Goal: Task Accomplishment & Management: Manage account settings

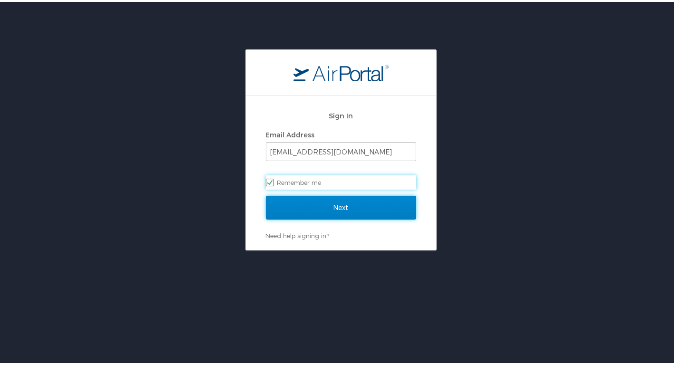
click at [339, 197] on input "Next" at bounding box center [341, 206] width 150 height 24
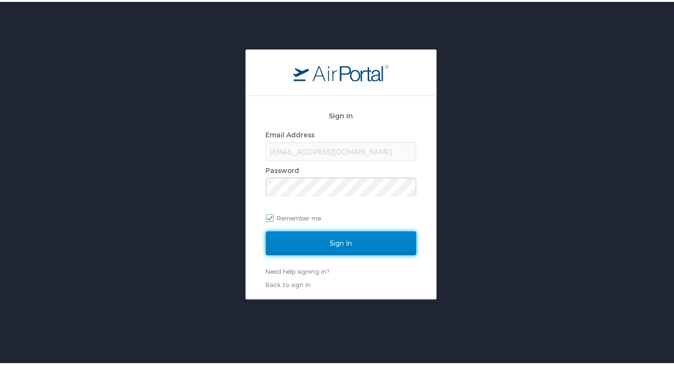
click at [369, 246] on input "Sign In" at bounding box center [341, 242] width 150 height 24
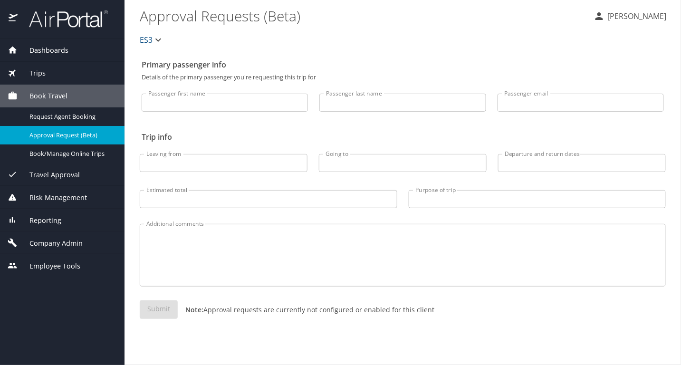
click at [85, 246] on div "Company Admin" at bounding box center [62, 243] width 109 height 10
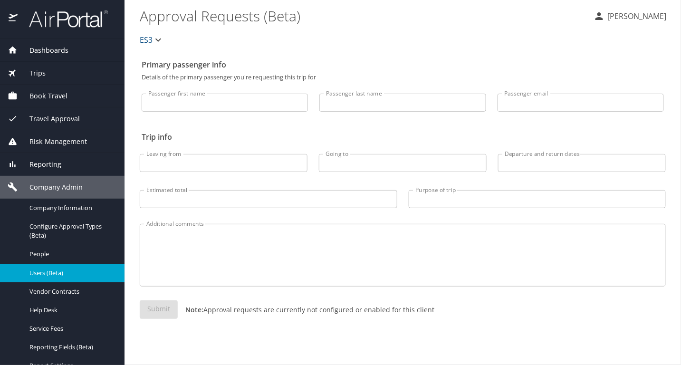
click at [76, 280] on link "Users (Beta)" at bounding box center [62, 273] width 125 height 19
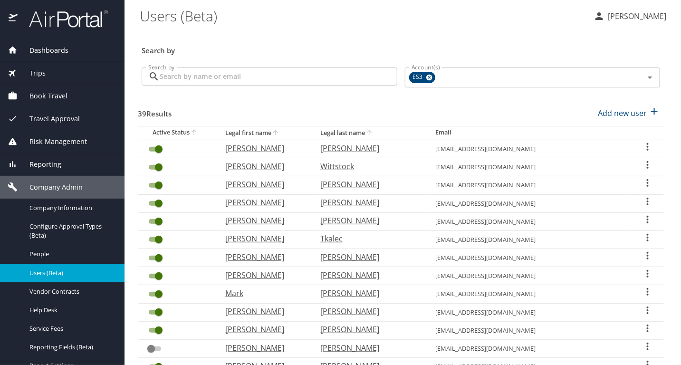
scroll to position [266, 0]
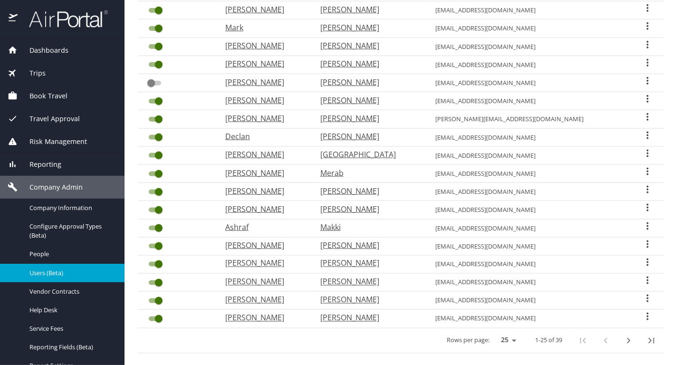
click at [627, 335] on icon "next page" at bounding box center [628, 340] width 11 height 11
checkbox input "true"
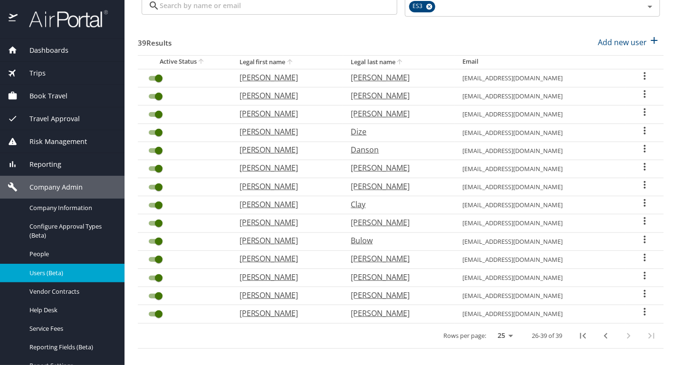
click at [640, 198] on icon "User Search Table" at bounding box center [645, 202] width 11 height 11
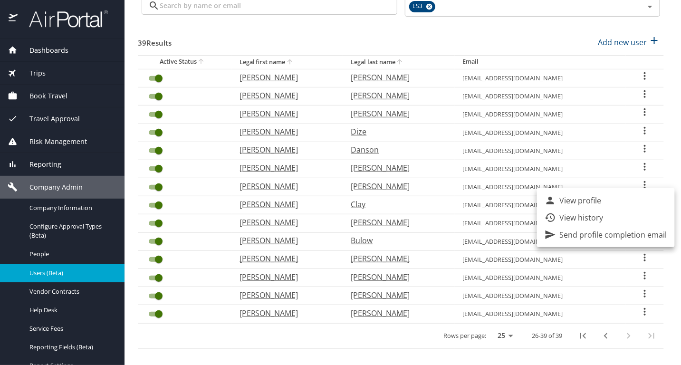
click at [591, 203] on p "View profile" at bounding box center [581, 200] width 42 height 11
select select "US"
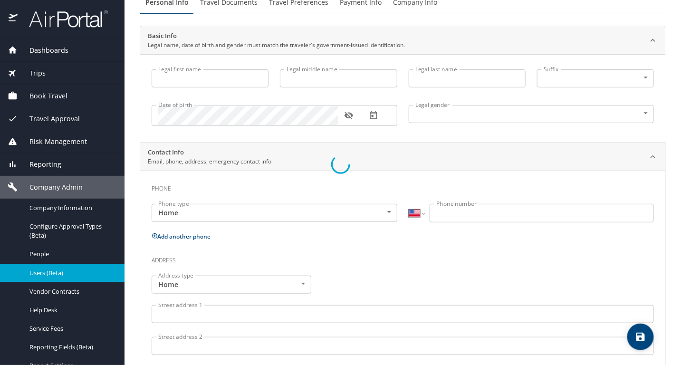
scroll to position [95, 0]
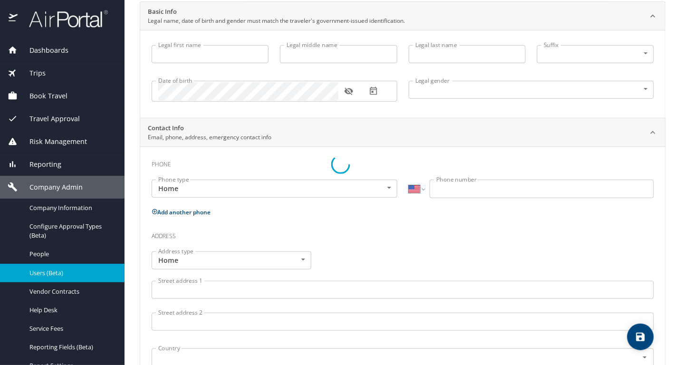
select select "US"
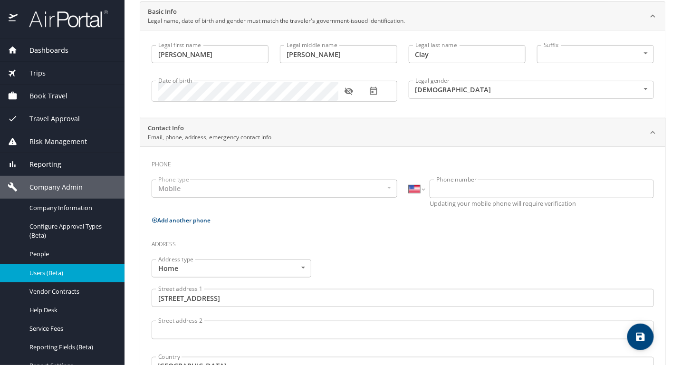
type input "[PERSON_NAME]"
type input "Earl"
type input "Clay"
type input "Male"
click at [350, 93] on icon "button" at bounding box center [349, 92] width 10 height 10
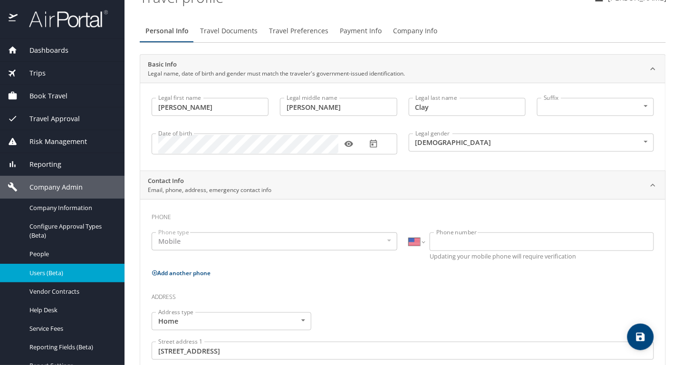
scroll to position [0, 0]
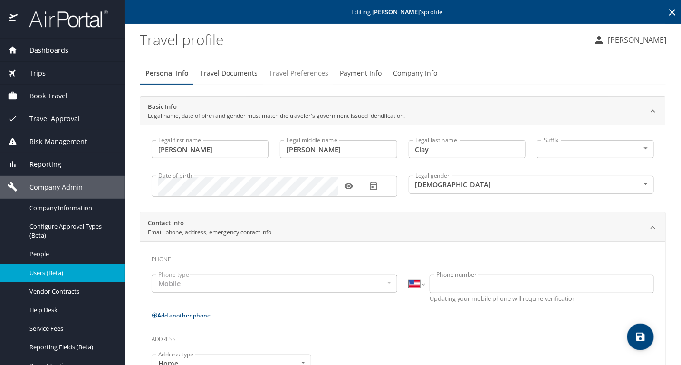
click at [282, 68] on span "Travel Preferences" at bounding box center [298, 74] width 59 height 12
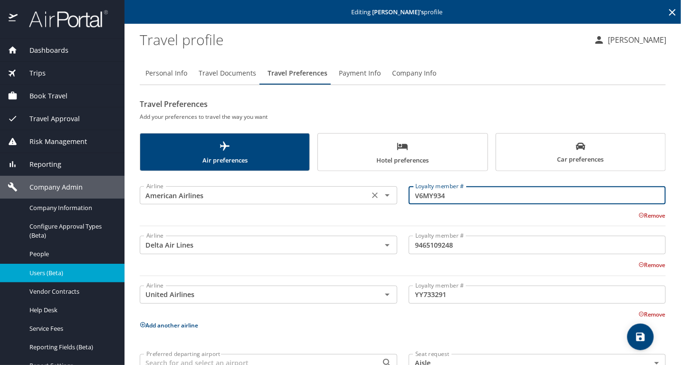
drag, startPoint x: 451, startPoint y: 198, endPoint x: 349, endPoint y: 193, distance: 101.9
click at [349, 193] on div "Airline American Airlines Airline Loyalty member # V6MY934 Loyalty member # Rem…" at bounding box center [403, 204] width 538 height 55
click at [184, 71] on span "Personal Info" at bounding box center [166, 74] width 42 height 12
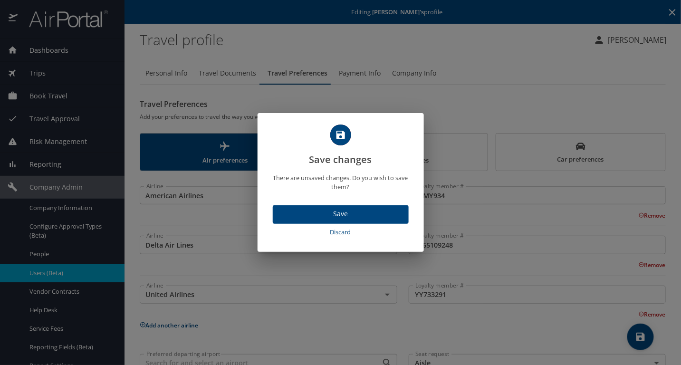
click at [331, 209] on span "Save" at bounding box center [341, 214] width 121 height 12
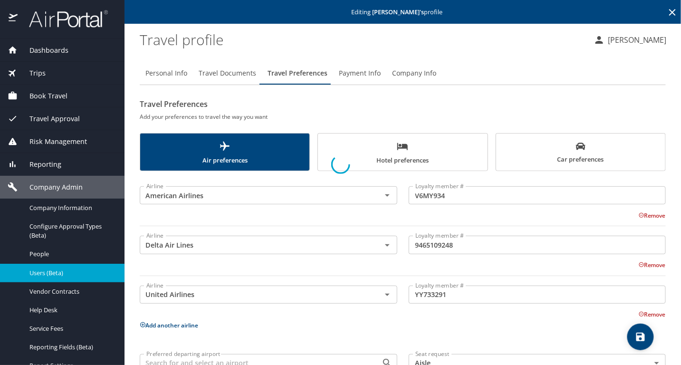
select select "US"
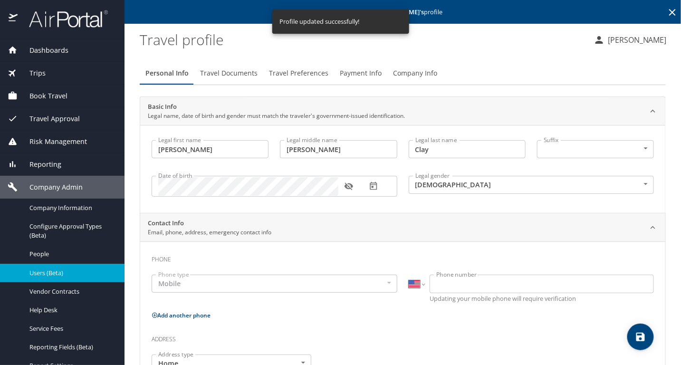
select select "US"
click at [352, 185] on icon "button" at bounding box center [349, 187] width 9 height 8
click at [283, 73] on span "Travel Preferences" at bounding box center [298, 74] width 59 height 12
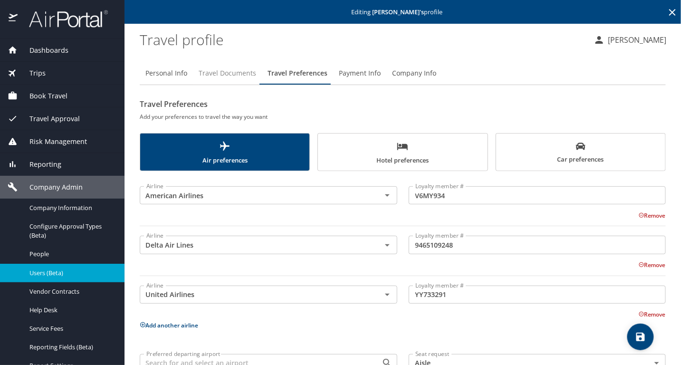
click at [215, 78] on span "Travel Documents" at bounding box center [228, 74] width 58 height 12
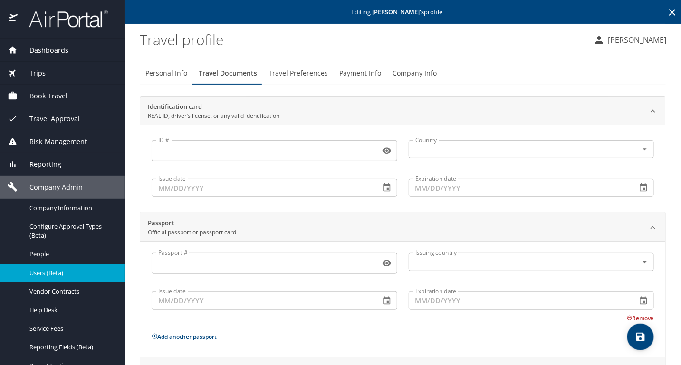
scroll to position [92, 0]
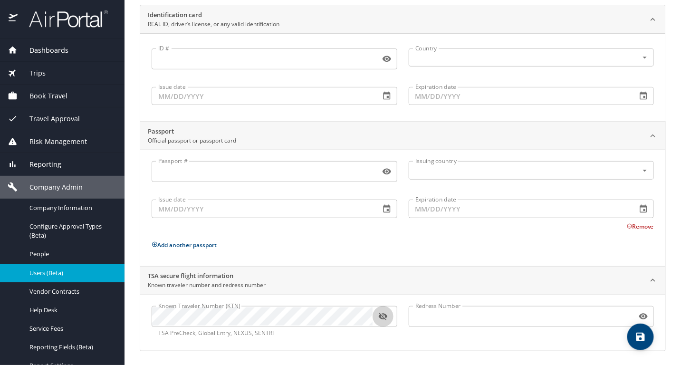
click at [381, 310] on button "button" at bounding box center [383, 316] width 21 height 21
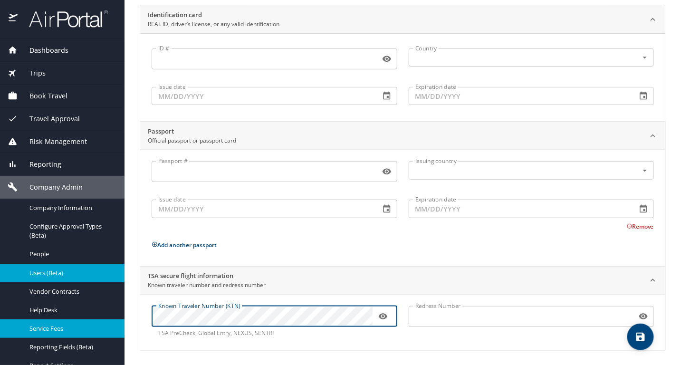
click at [78, 322] on div "Dashboards AirPortal 360™ Manager My Travel Dashboard Trips Airtinerary® Lookup…" at bounding box center [340, 182] width 681 height 365
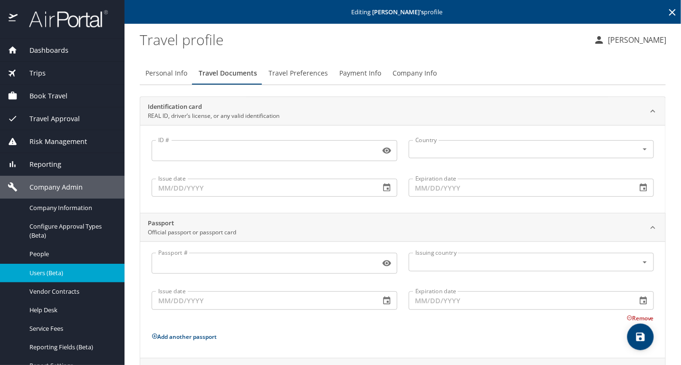
click at [184, 73] on span "Personal Info" at bounding box center [166, 74] width 42 height 12
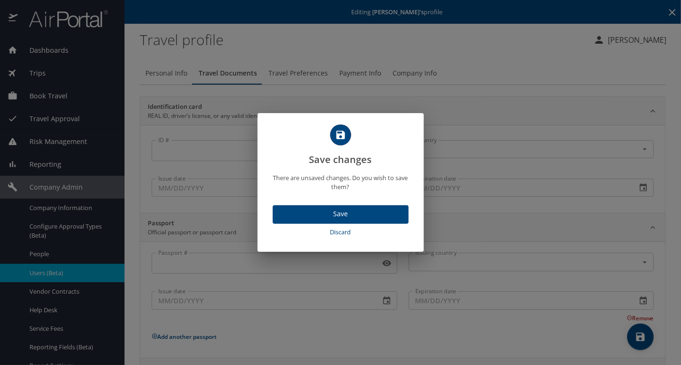
click at [360, 212] on span "Save" at bounding box center [341, 214] width 121 height 12
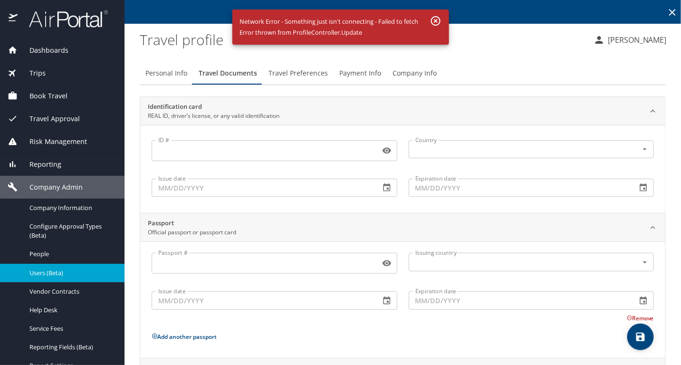
click at [165, 77] on span "Personal Info" at bounding box center [166, 74] width 42 height 12
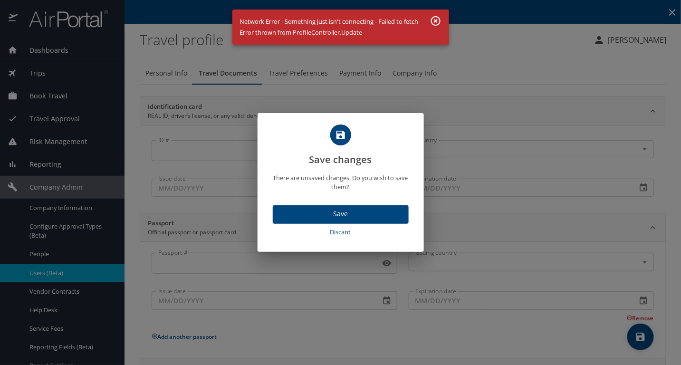
click at [326, 214] on span "Save" at bounding box center [341, 214] width 121 height 12
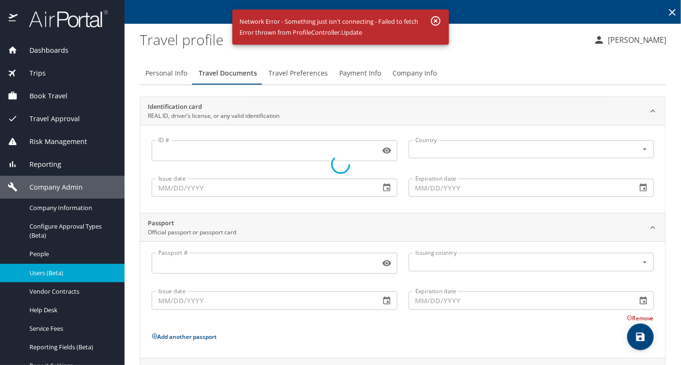
select select "US"
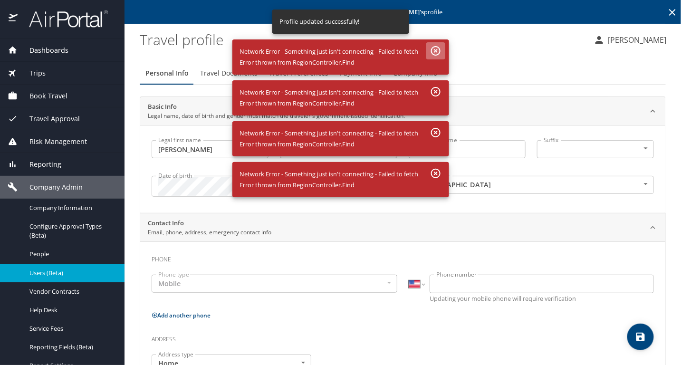
click at [435, 53] on icon "button" at bounding box center [435, 50] width 11 height 11
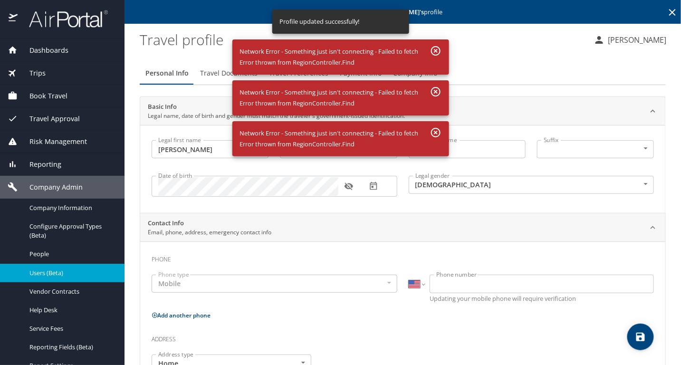
click at [434, 90] on div "Profile updated successfully! Network Error - Something just isn't connecting -…" at bounding box center [341, 83] width 217 height 153
click at [435, 56] on icon "button" at bounding box center [436, 51] width 10 height 10
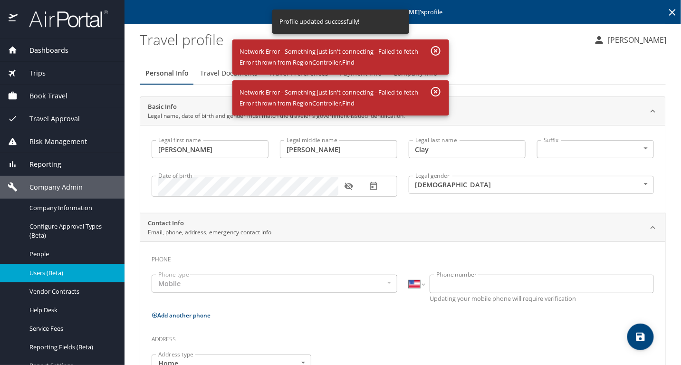
click at [438, 52] on icon "button" at bounding box center [435, 50] width 11 height 11
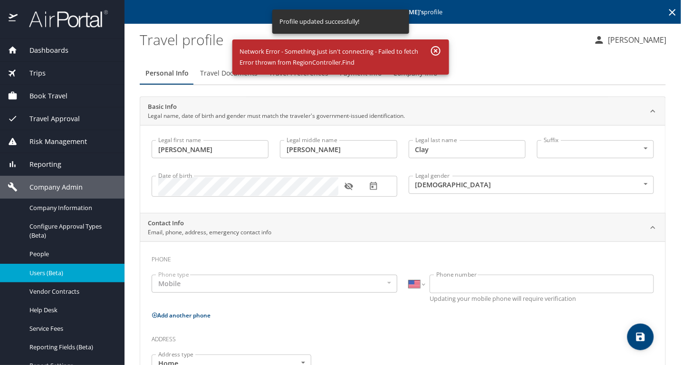
click at [440, 52] on icon "button" at bounding box center [436, 51] width 10 height 10
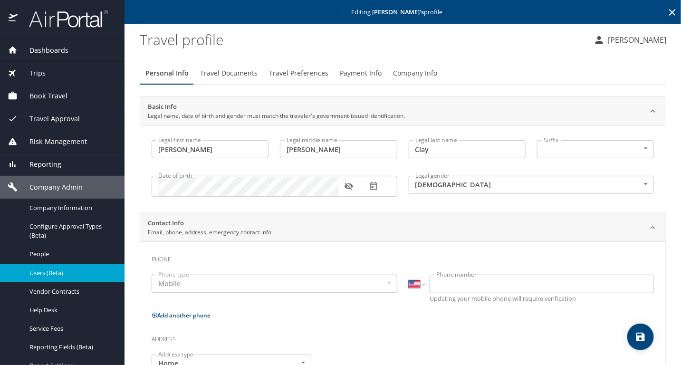
click at [228, 73] on span "Travel Documents" at bounding box center [229, 74] width 58 height 12
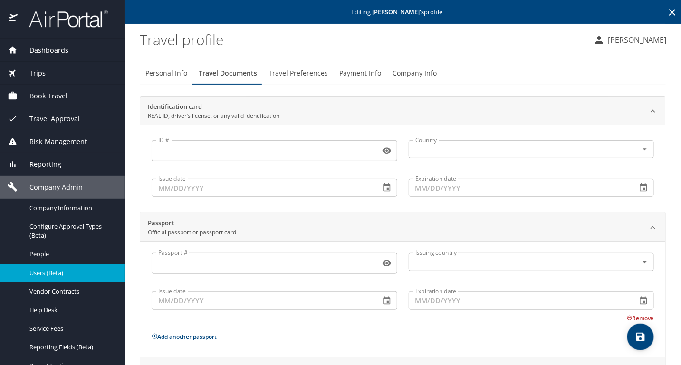
click at [292, 72] on span "Travel Preferences" at bounding box center [298, 74] width 59 height 12
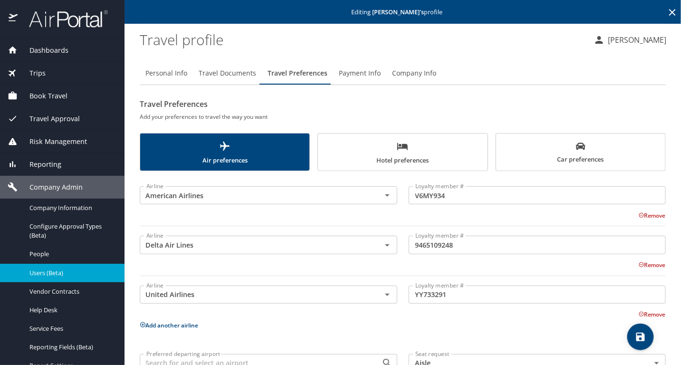
scroll to position [58, 0]
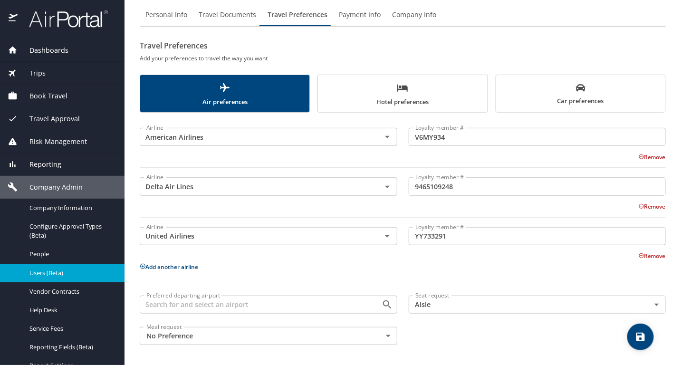
click at [574, 97] on span "Car preferences" at bounding box center [581, 94] width 158 height 23
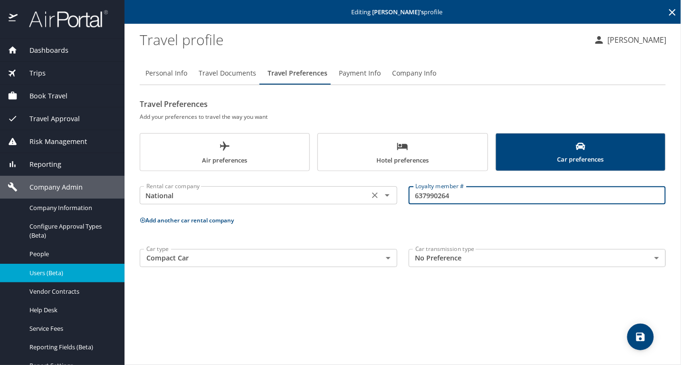
drag, startPoint x: 477, startPoint y: 192, endPoint x: 297, endPoint y: 194, distance: 180.2
click at [297, 194] on div "Rental car company National Rental car company Loyalty member # 637990264 Loyal…" at bounding box center [403, 196] width 538 height 38
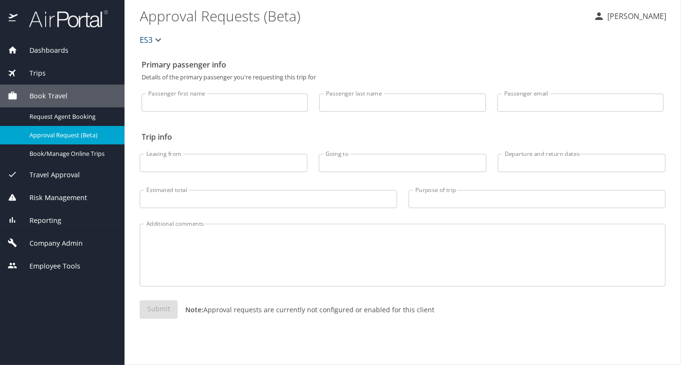
click at [68, 253] on div "Company Admin" at bounding box center [62, 243] width 125 height 23
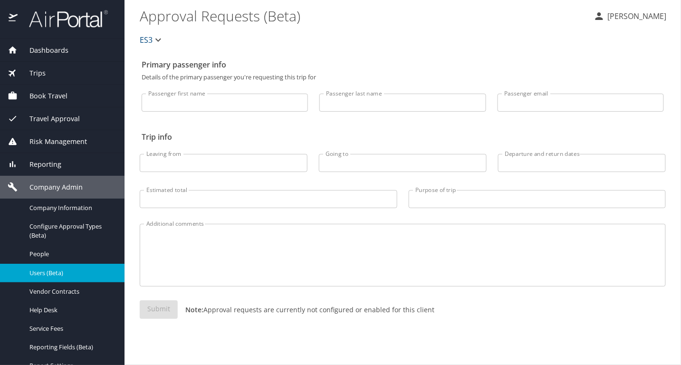
click at [73, 280] on link "Users (Beta)" at bounding box center [62, 273] width 125 height 19
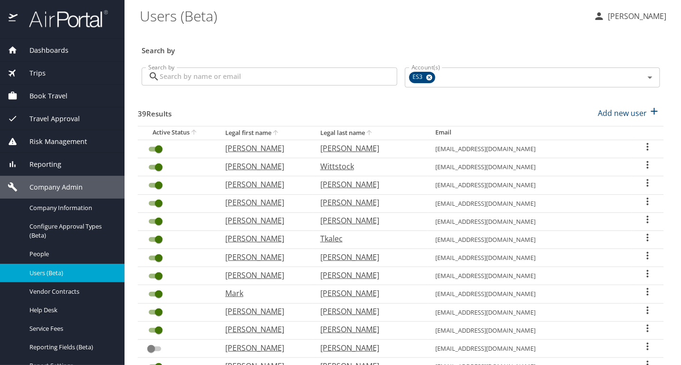
scroll to position [266, 0]
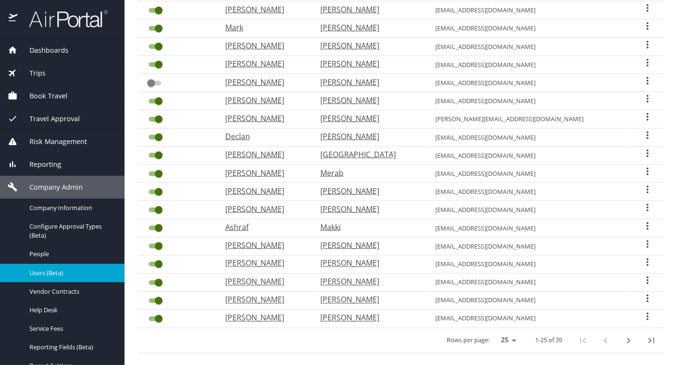
click at [623, 335] on icon "next page" at bounding box center [628, 340] width 11 height 11
checkbox input "true"
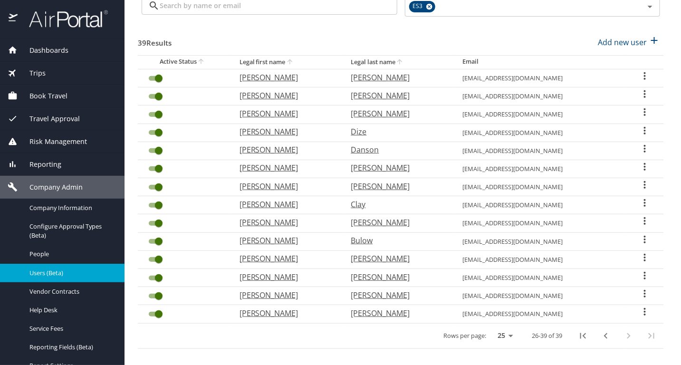
click at [640, 288] on icon "User Search Table" at bounding box center [645, 293] width 11 height 11
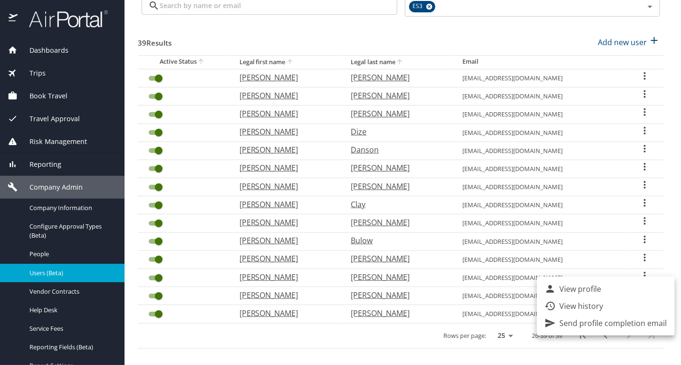
click at [590, 291] on p "View profile" at bounding box center [581, 288] width 42 height 11
select select "US"
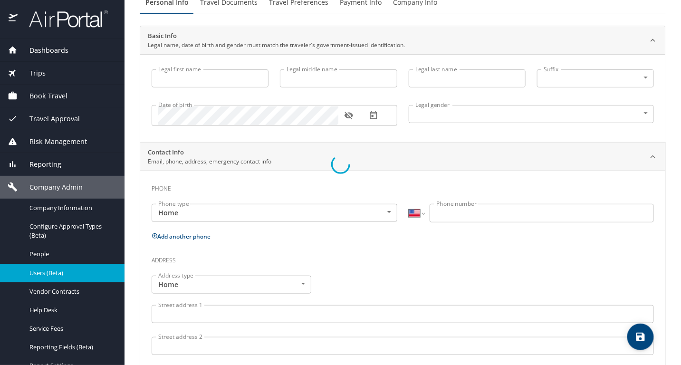
scroll to position [95, 0]
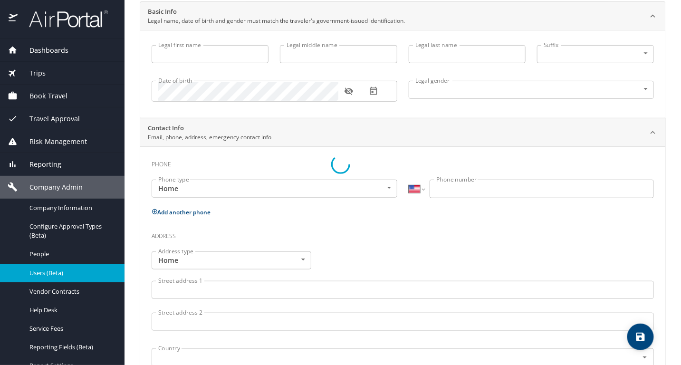
type input "[PERSON_NAME]"
type input "[DEMOGRAPHIC_DATA]"
type input "[PERSON_NAME]"
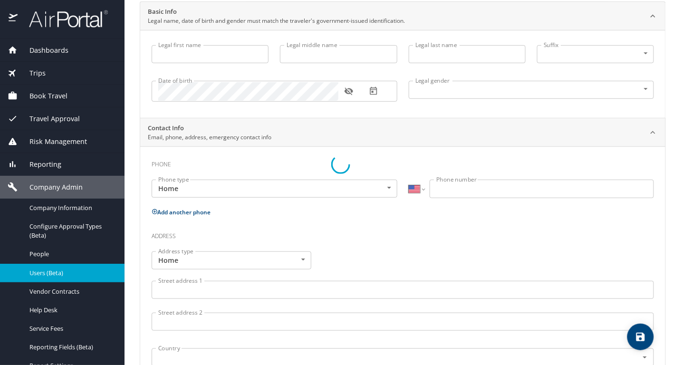
type input "[PERSON_NAME]"
type input "[PHONE_NUMBER]"
type input "[PERSON_NAME][EMAIL_ADDRESS][PERSON_NAME][DOMAIN_NAME]"
select select "US"
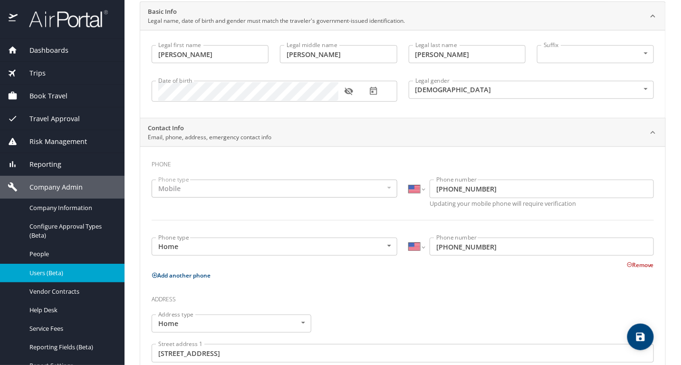
scroll to position [0, 0]
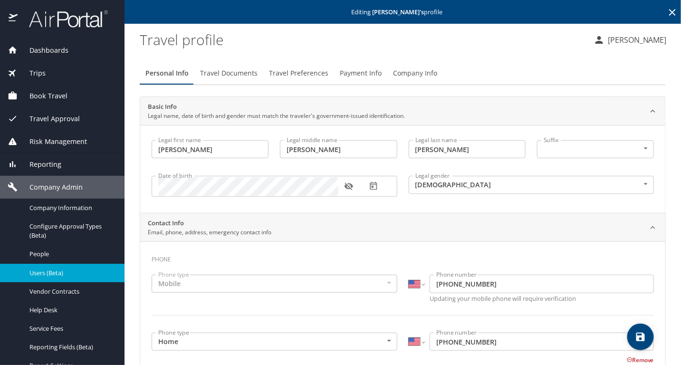
click at [310, 70] on span "Travel Preferences" at bounding box center [298, 74] width 59 height 12
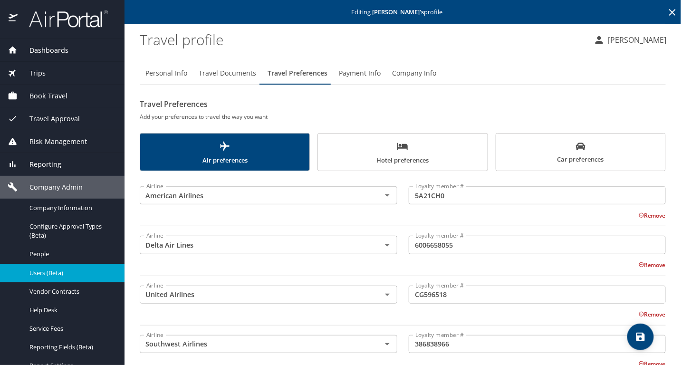
click at [586, 150] on span "Car preferences" at bounding box center [581, 153] width 158 height 23
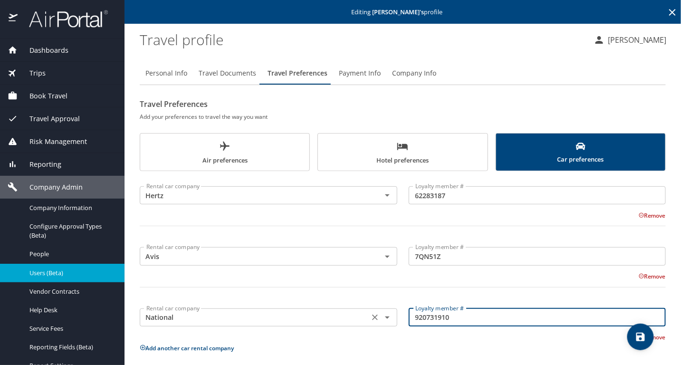
drag, startPoint x: 473, startPoint y: 322, endPoint x: 324, endPoint y: 321, distance: 148.8
click at [324, 321] on div "Rental car company National Rental car company Loyalty member # 920731910 Loyal…" at bounding box center [403, 320] width 538 height 43
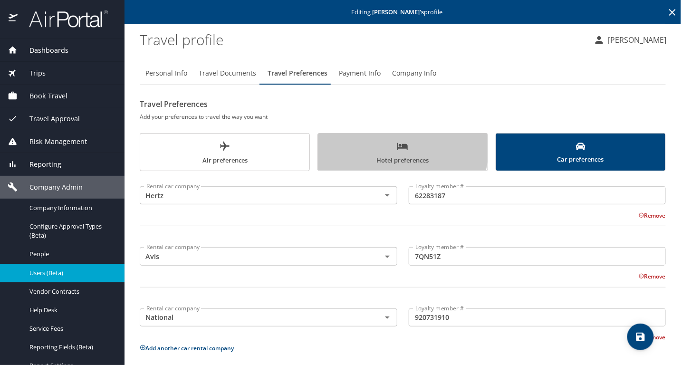
click at [376, 145] on span "Hotel preferences" at bounding box center [403, 153] width 158 height 25
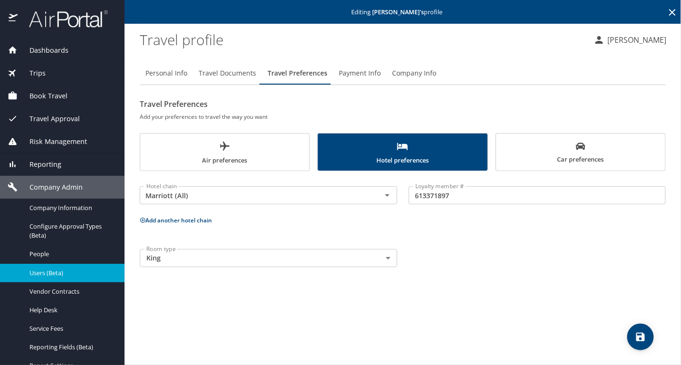
click at [289, 147] on span "Air preferences" at bounding box center [225, 153] width 158 height 25
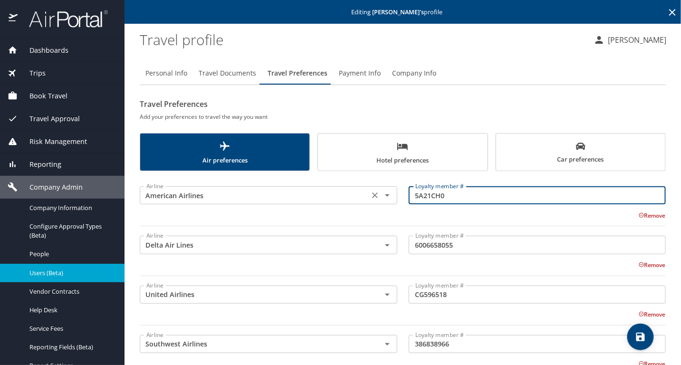
drag, startPoint x: 510, startPoint y: 197, endPoint x: 366, endPoint y: 197, distance: 143.6
click at [366, 197] on div "Airline American Airlines Airline Loyalty member # 5A21CH0 Loyalty member # Rem…" at bounding box center [403, 204] width 538 height 55
click at [220, 73] on span "Travel Documents" at bounding box center [228, 74] width 58 height 12
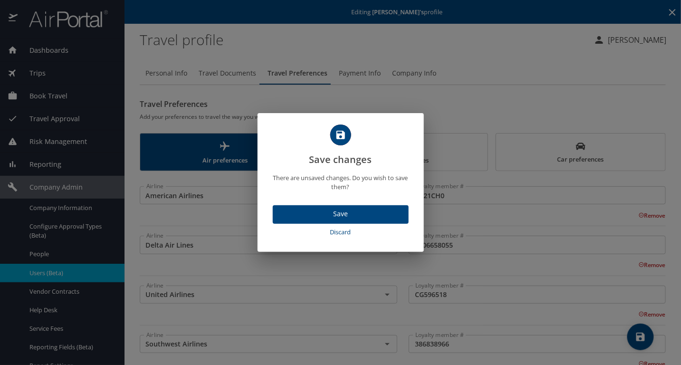
click at [330, 235] on span "Discard" at bounding box center [341, 232] width 128 height 11
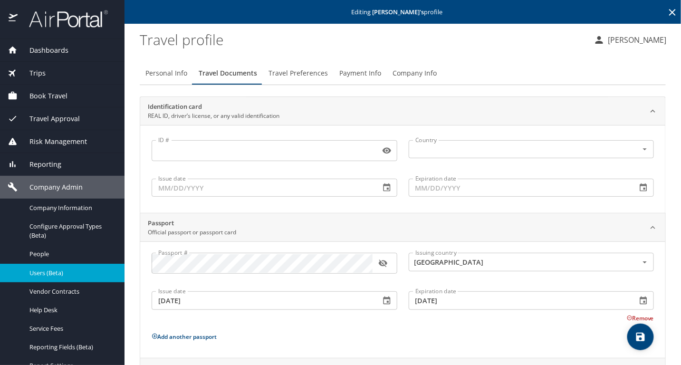
click at [175, 69] on span "Personal Info" at bounding box center [166, 74] width 42 height 12
select select "US"
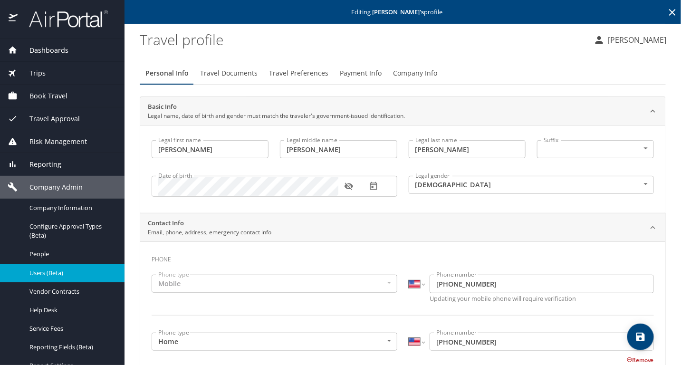
click at [351, 186] on icon "button" at bounding box center [349, 187] width 9 height 8
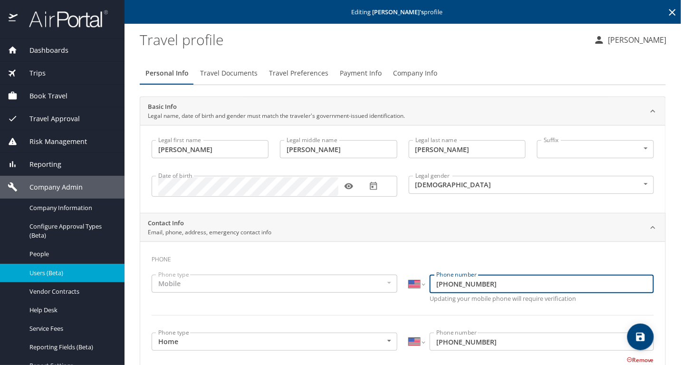
drag, startPoint x: 500, startPoint y: 281, endPoint x: 381, endPoint y: 284, distance: 119.4
click at [381, 284] on div "Phone type Mobile Mobile Phone type International [GEOGRAPHIC_DATA] [GEOGRAPHIC…" at bounding box center [403, 301] width 514 height 64
click at [235, 78] on span "Travel Documents" at bounding box center [229, 74] width 58 height 12
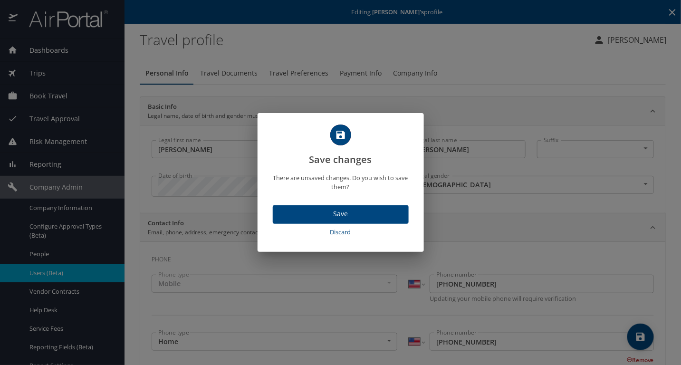
click at [353, 233] on span "Discard" at bounding box center [341, 232] width 128 height 11
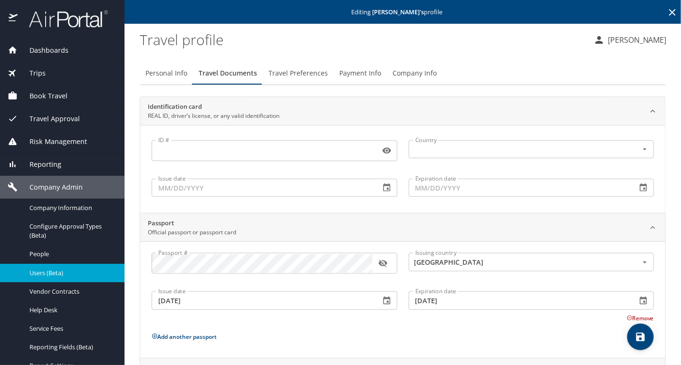
click at [296, 75] on span "Travel Preferences" at bounding box center [298, 74] width 59 height 12
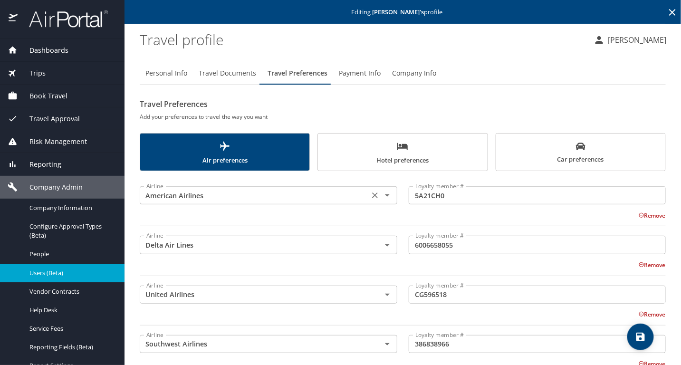
scroll to position [108, 0]
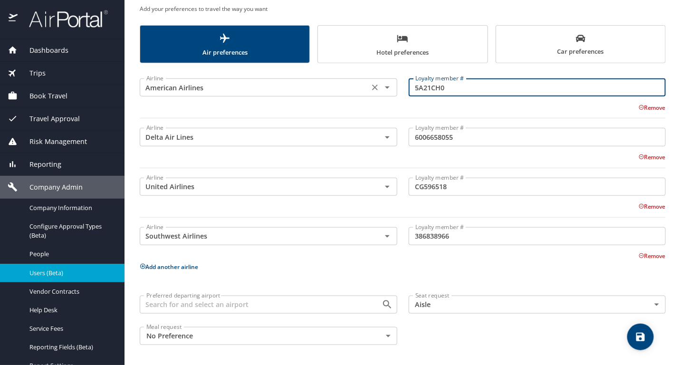
drag, startPoint x: 456, startPoint y: 84, endPoint x: 365, endPoint y: 84, distance: 90.8
click at [365, 84] on div "Airline American Airlines Airline Loyalty member # 5A21CH0 Loyalty member # Rem…" at bounding box center [403, 96] width 538 height 55
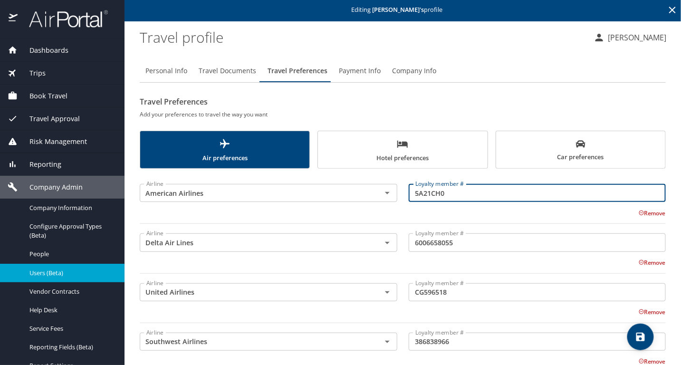
click at [162, 77] on span "Personal Info" at bounding box center [166, 71] width 42 height 12
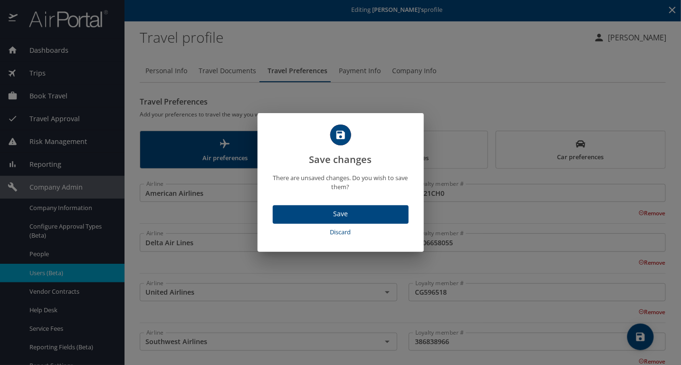
click at [348, 230] on span "Discard" at bounding box center [341, 232] width 128 height 11
select select "US"
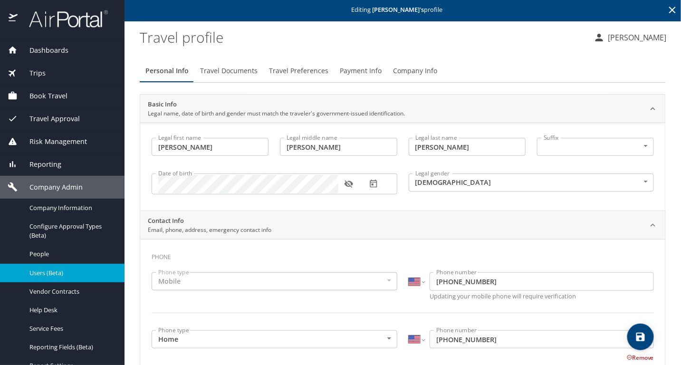
click at [348, 184] on icon "button" at bounding box center [349, 184] width 10 height 10
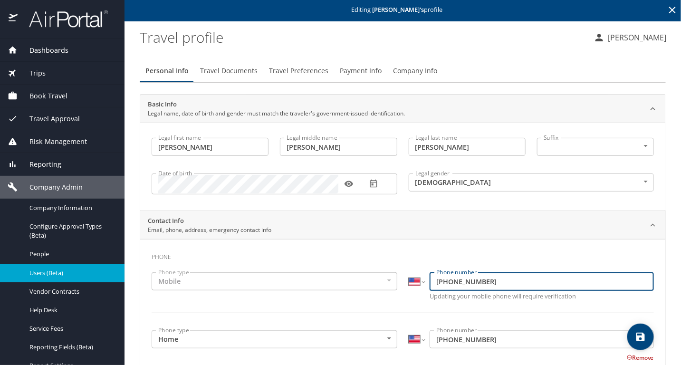
drag, startPoint x: 492, startPoint y: 277, endPoint x: 377, endPoint y: 280, distance: 115.1
click at [377, 280] on div "Phone type Mobile Mobile Phone type International [GEOGRAPHIC_DATA] [GEOGRAPHIC…" at bounding box center [403, 299] width 514 height 64
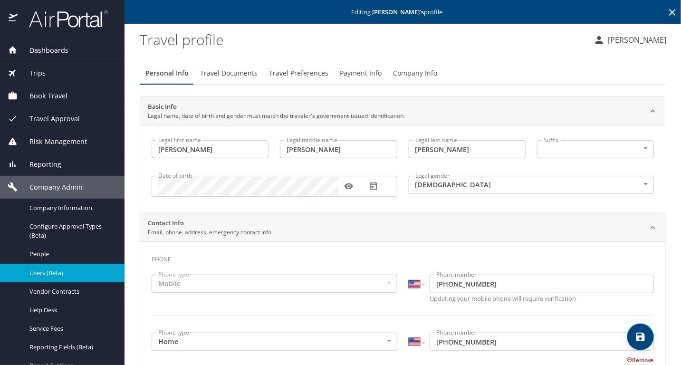
click at [667, 13] on icon at bounding box center [672, 12] width 11 height 11
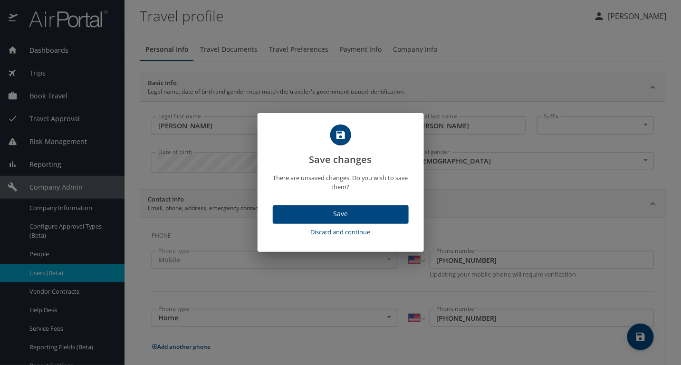
click at [382, 216] on span "Save" at bounding box center [341, 214] width 121 height 12
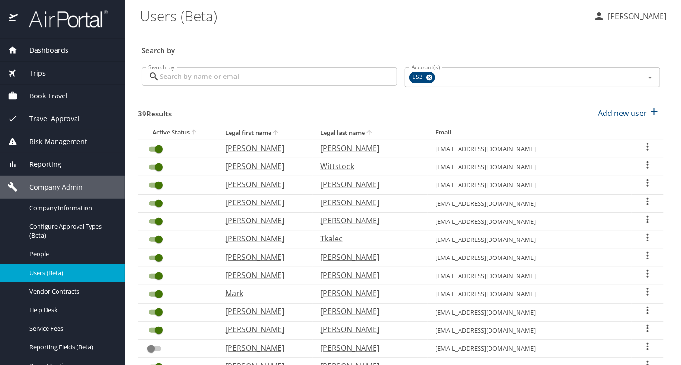
scroll to position [266, 0]
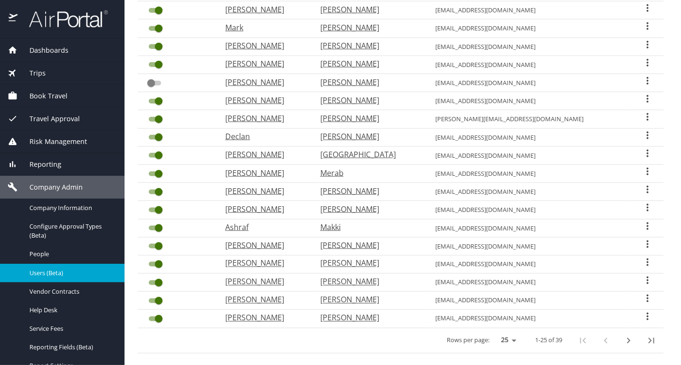
click at [629, 330] on button "next page" at bounding box center [629, 341] width 23 height 23
checkbox input "true"
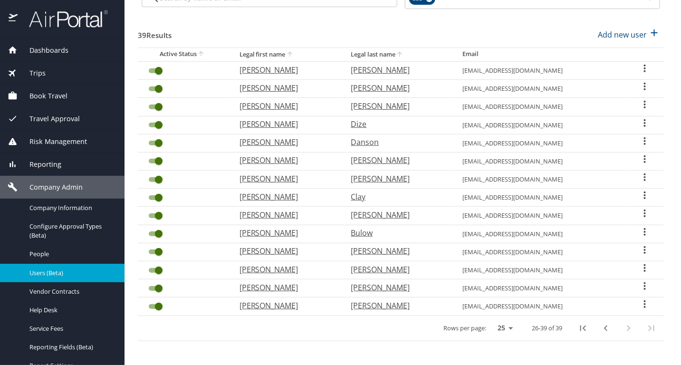
scroll to position [71, 0]
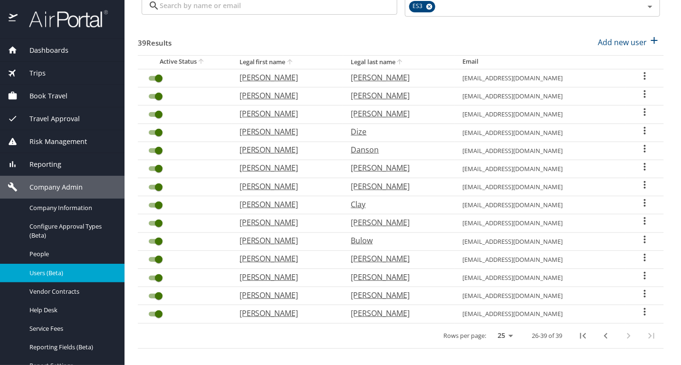
click at [640, 291] on icon "User Search Table" at bounding box center [645, 293] width 11 height 11
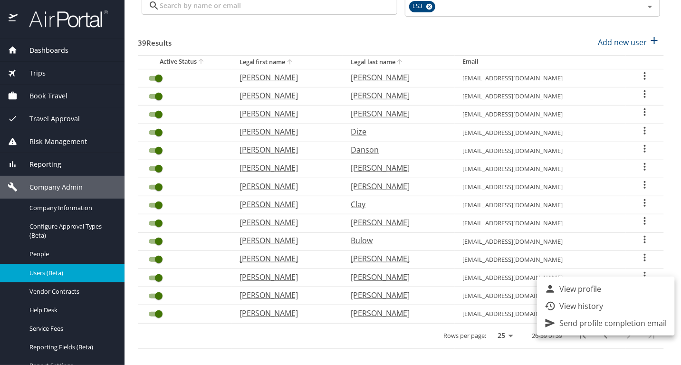
click at [574, 293] on p "View profile" at bounding box center [581, 288] width 42 height 11
select select "US"
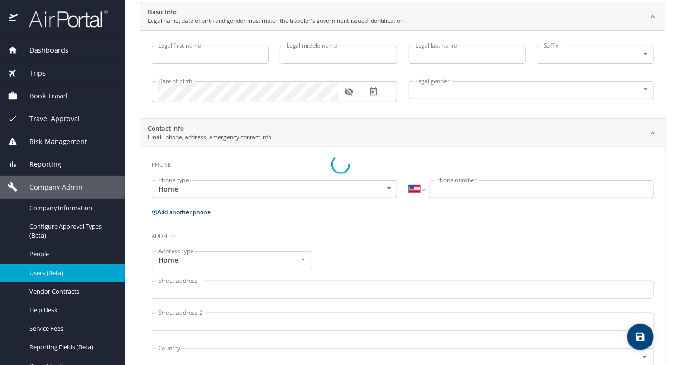
scroll to position [95, 0]
type input "[PERSON_NAME]"
type input "[DEMOGRAPHIC_DATA]"
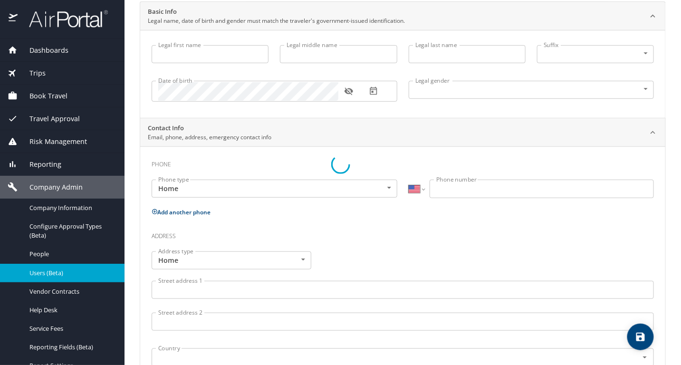
type input "[PERSON_NAME]"
type input "[PHONE_NUMBER]"
type input "[PERSON_NAME][EMAIL_ADDRESS][PERSON_NAME][DOMAIN_NAME]"
select select "US"
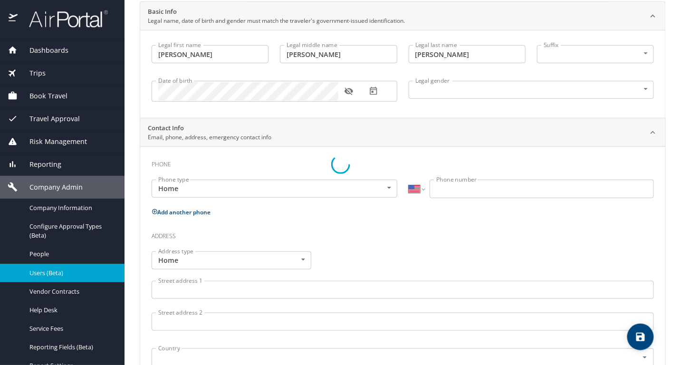
select select "US"
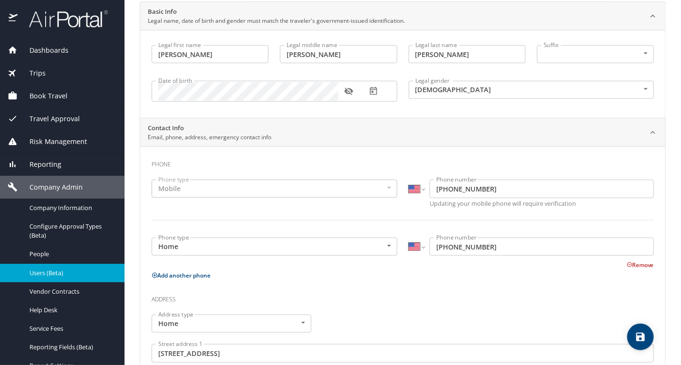
scroll to position [0, 0]
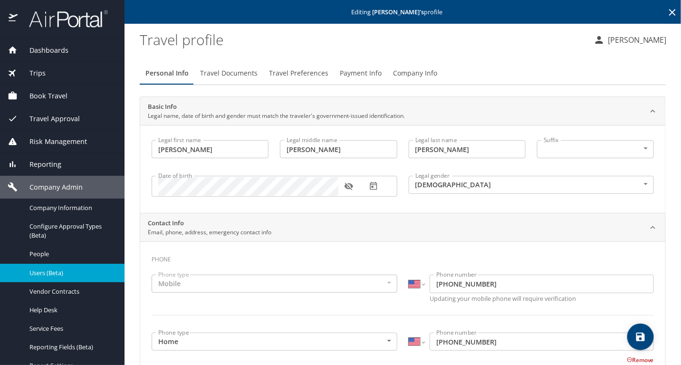
click at [311, 69] on span "Travel Preferences" at bounding box center [298, 74] width 59 height 12
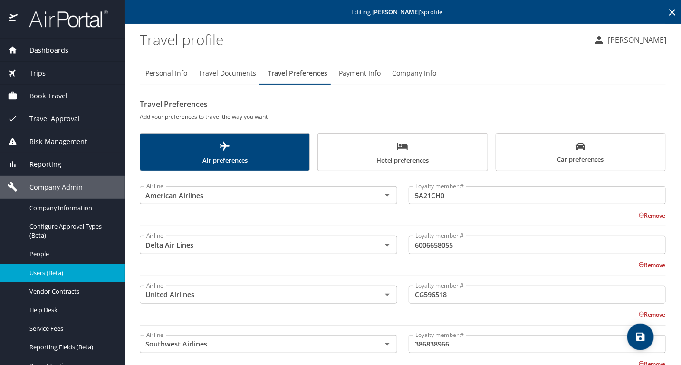
click at [417, 141] on span "Hotel preferences" at bounding box center [403, 153] width 158 height 25
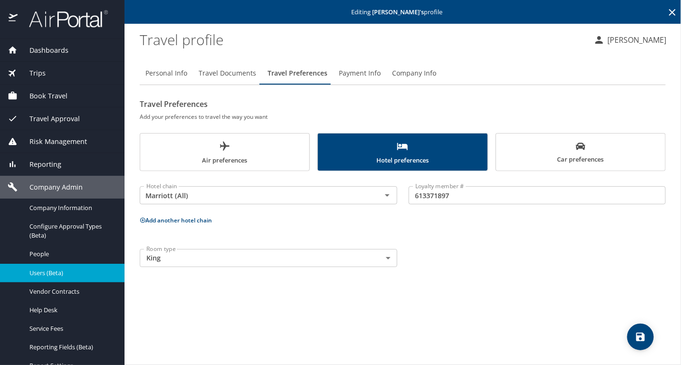
drag, startPoint x: 549, startPoint y: 177, endPoint x: 549, endPoint y: 184, distance: 6.2
click at [549, 184] on div "Travel Preferences Add your preferences to travel the way you want Air preferen…" at bounding box center [403, 185] width 526 height 176
click at [309, 117] on h6 "Add your preferences to travel the way you want" at bounding box center [403, 117] width 526 height 10
click at [674, 10] on icon at bounding box center [672, 12] width 11 height 11
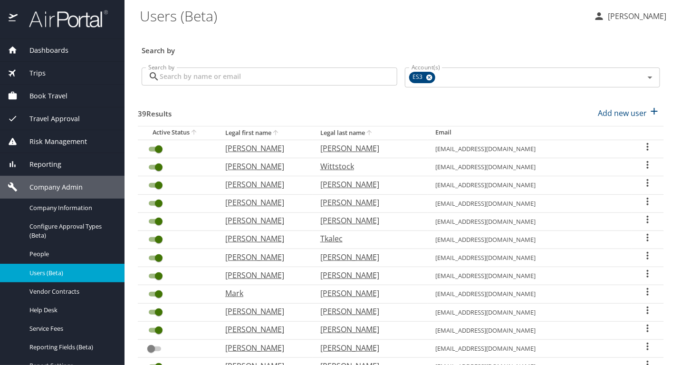
scroll to position [266, 0]
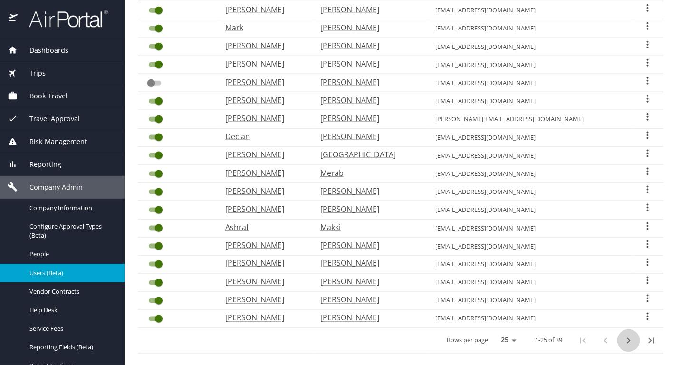
click at [630, 331] on button "next page" at bounding box center [629, 341] width 23 height 23
checkbox input "true"
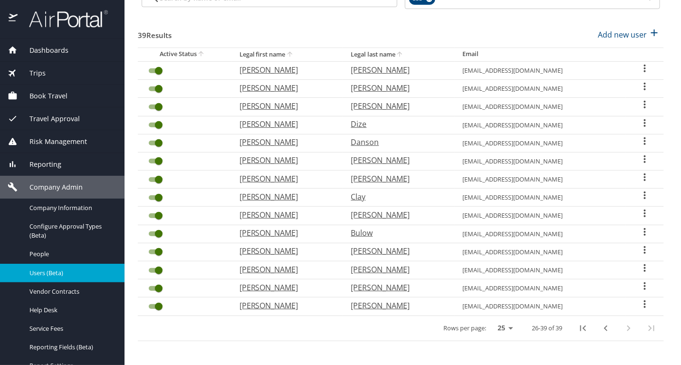
scroll to position [71, 0]
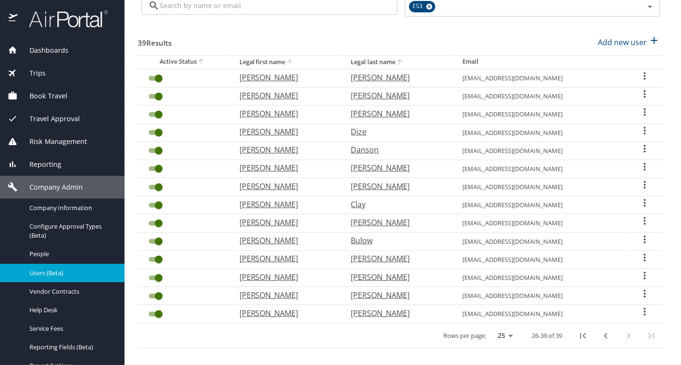
click at [640, 161] on icon "User Search Table" at bounding box center [645, 166] width 11 height 11
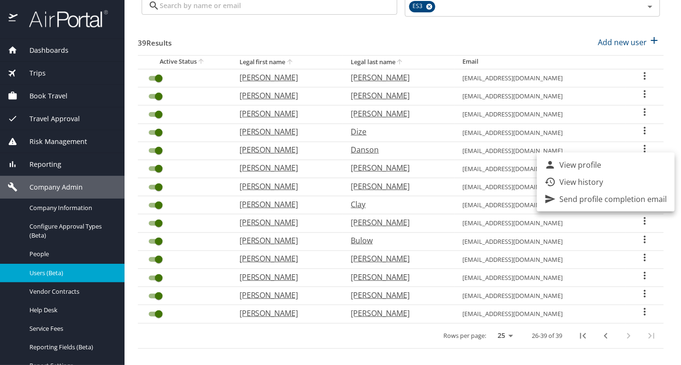
click at [597, 169] on p "View profile" at bounding box center [581, 164] width 42 height 11
select select "US"
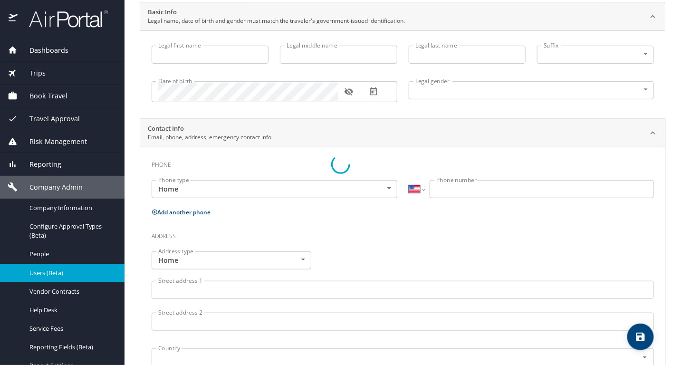
scroll to position [95, 0]
type input "[PERSON_NAME]"
type input "[DEMOGRAPHIC_DATA]"
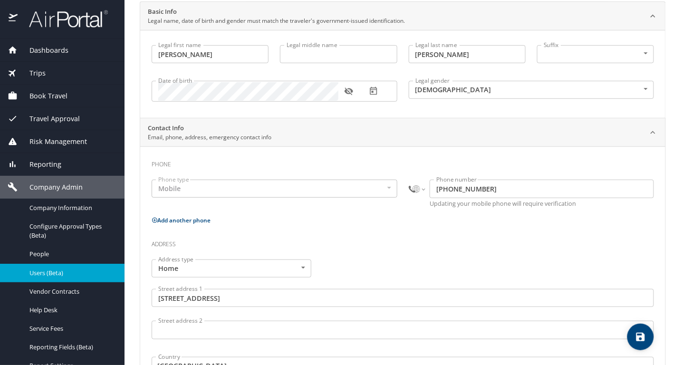
scroll to position [0, 0]
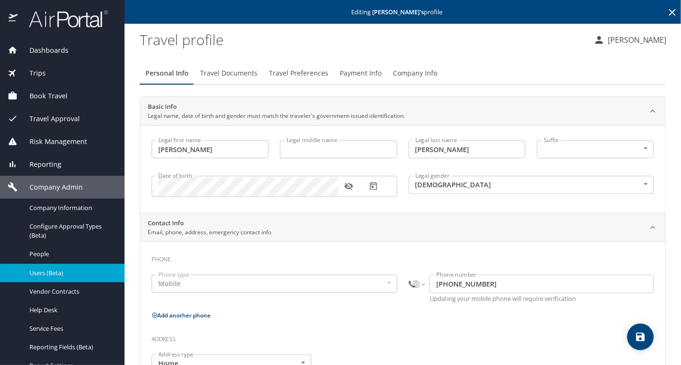
click at [326, 72] on button "Travel Preferences" at bounding box center [298, 73] width 71 height 23
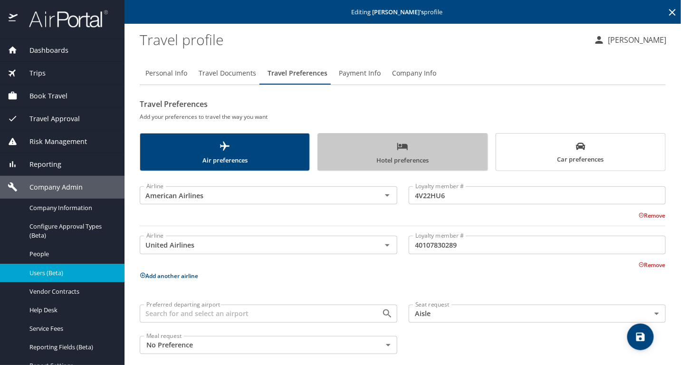
click at [455, 153] on span "Hotel preferences" at bounding box center [403, 153] width 158 height 25
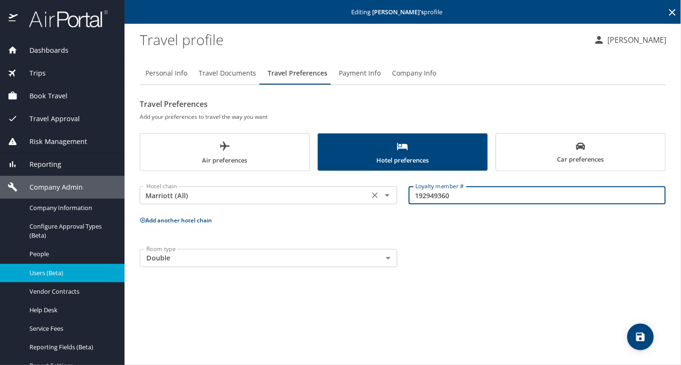
drag, startPoint x: 479, startPoint y: 194, endPoint x: 373, endPoint y: 196, distance: 106.1
click at [373, 196] on div "Hotel chain Marriott (All) Hotel chain Loyalty member # 192949360 Loyalty membe…" at bounding box center [403, 196] width 538 height 38
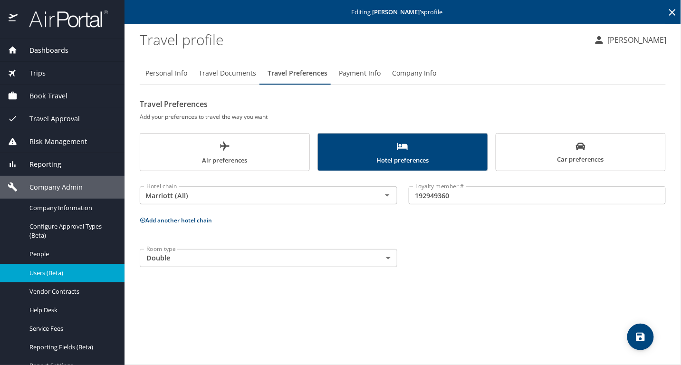
click at [301, 104] on h2 "Travel Preferences" at bounding box center [403, 104] width 526 height 15
click at [668, 11] on icon at bounding box center [672, 12] width 11 height 11
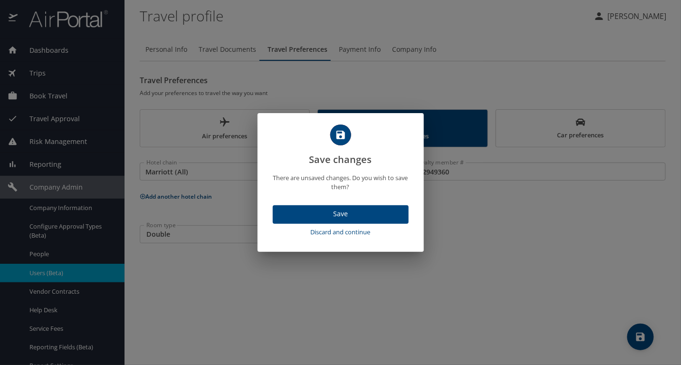
click at [375, 211] on span "Save" at bounding box center [341, 214] width 121 height 12
